Goal: Find specific page/section: Find specific page/section

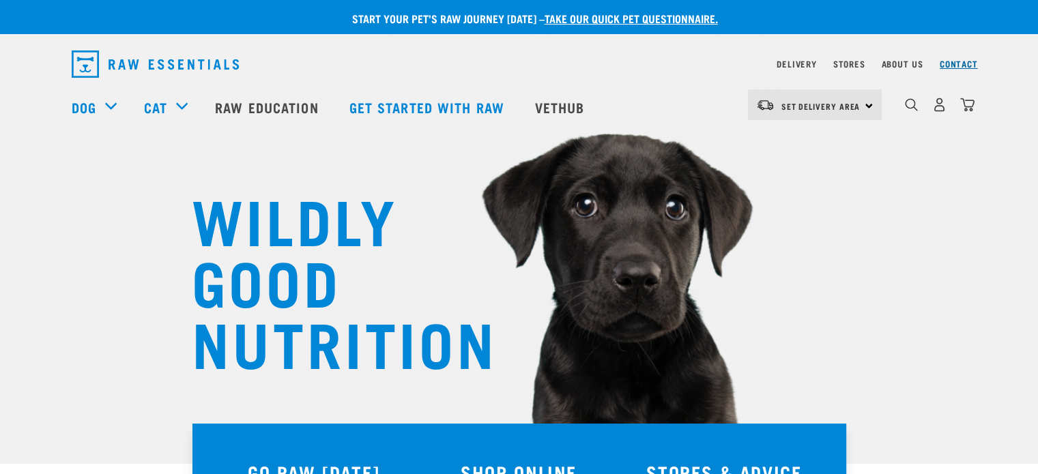
click at [959, 62] on link "Contact" at bounding box center [959, 63] width 38 height 5
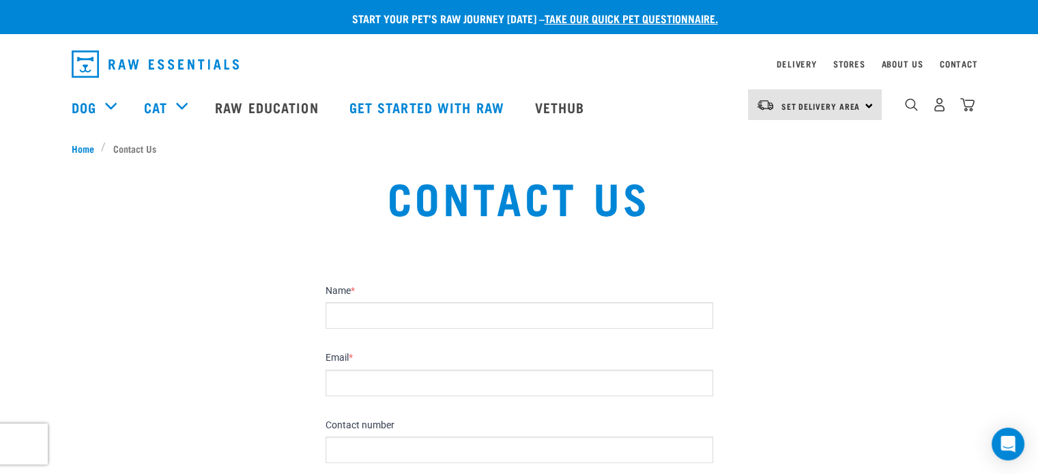
drag, startPoint x: 1041, startPoint y: 55, endPoint x: 1048, endPoint y: 39, distance: 17.1
click at [855, 65] on link "Stores" at bounding box center [850, 63] width 32 height 5
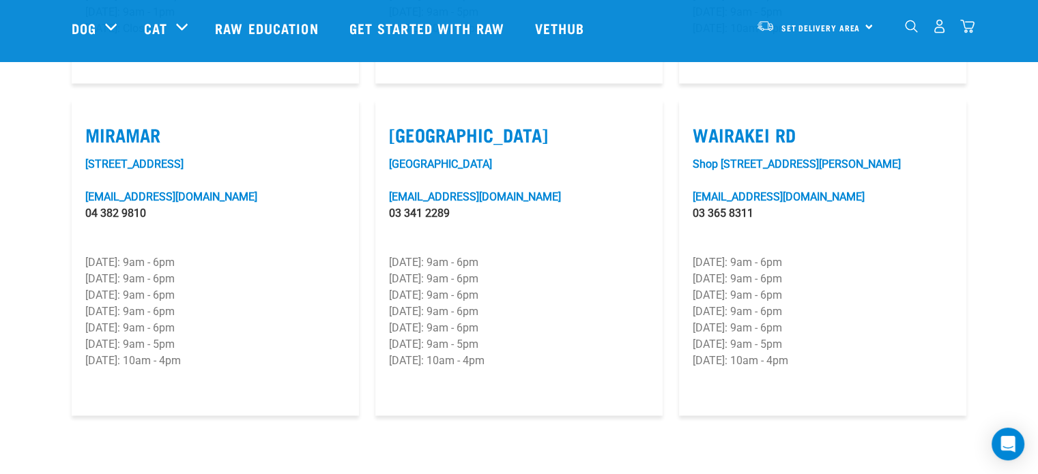
scroll to position [2013, 0]
